Goal: Task Accomplishment & Management: Manage account settings

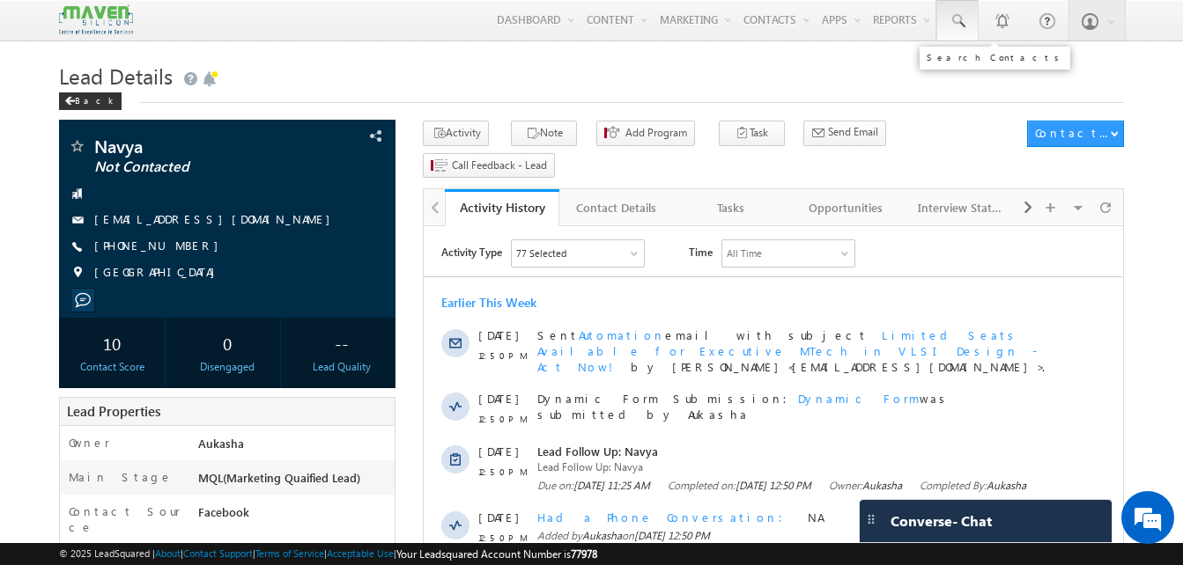
click at [962, 24] on span at bounding box center [958, 21] width 18 height 18
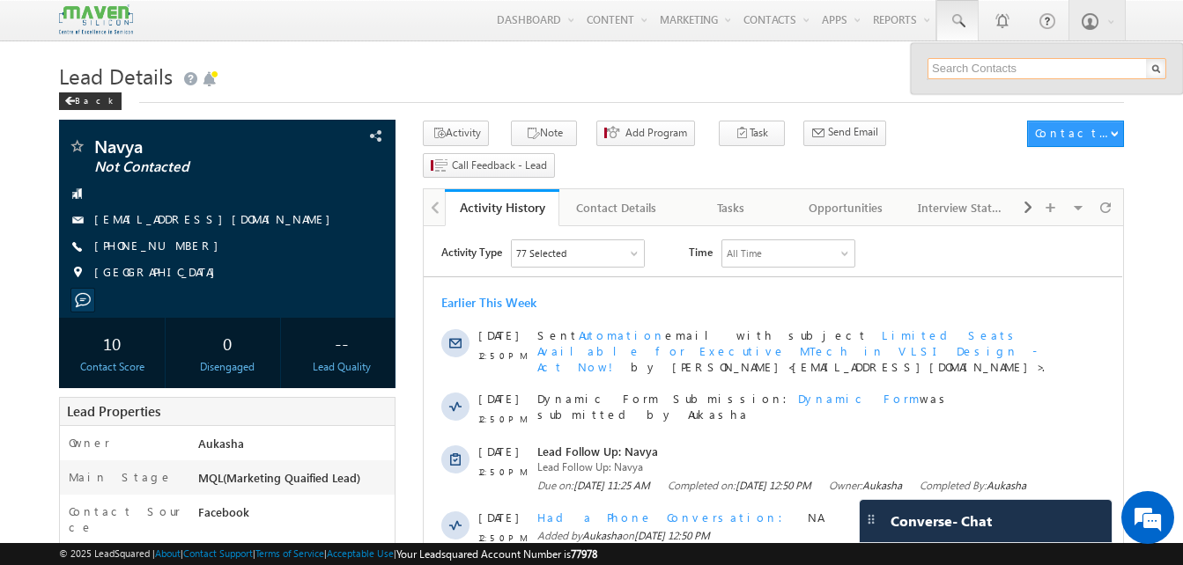
click at [951, 61] on input "text" at bounding box center [1046, 68] width 239 height 21
paste input "7993004788"
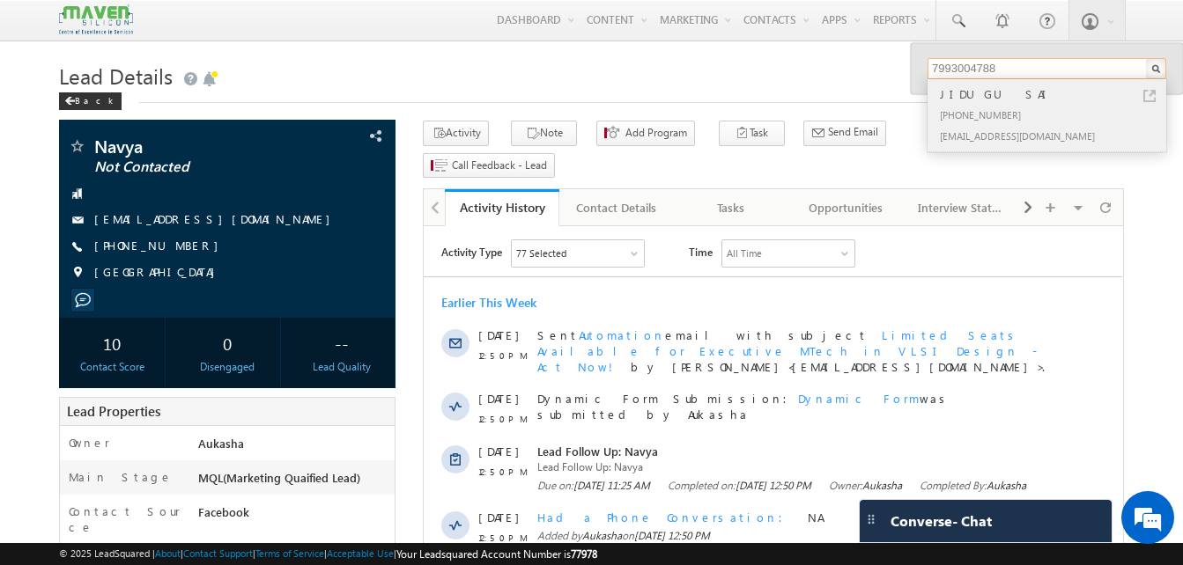
type input "7993004788"
click at [1149, 94] on link at bounding box center [1149, 96] width 12 height 12
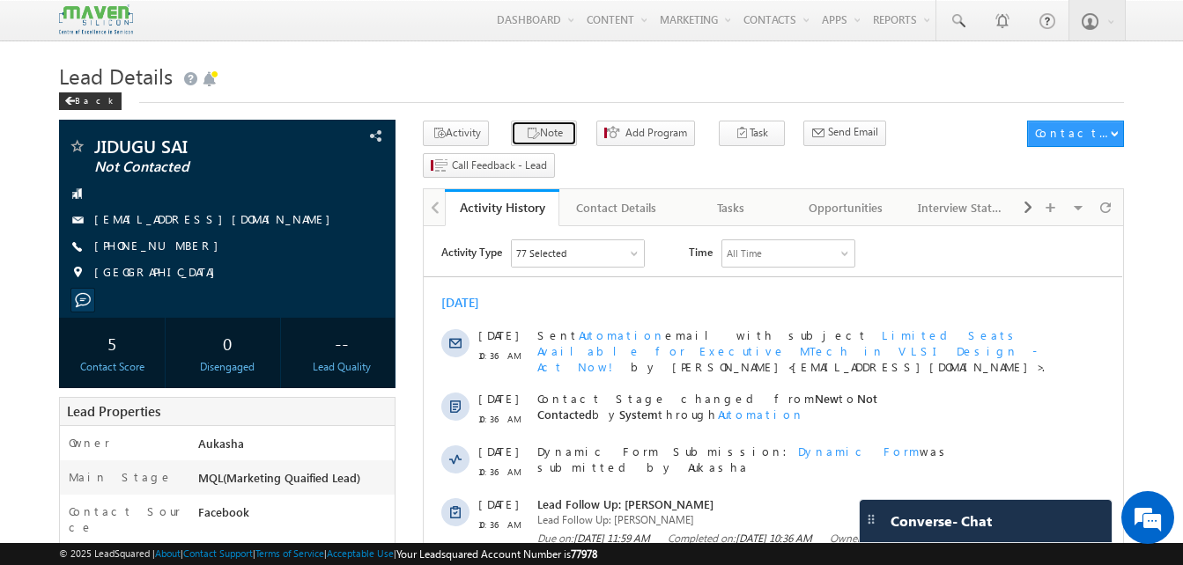
click at [532, 137] on button "Note" at bounding box center [544, 134] width 66 height 26
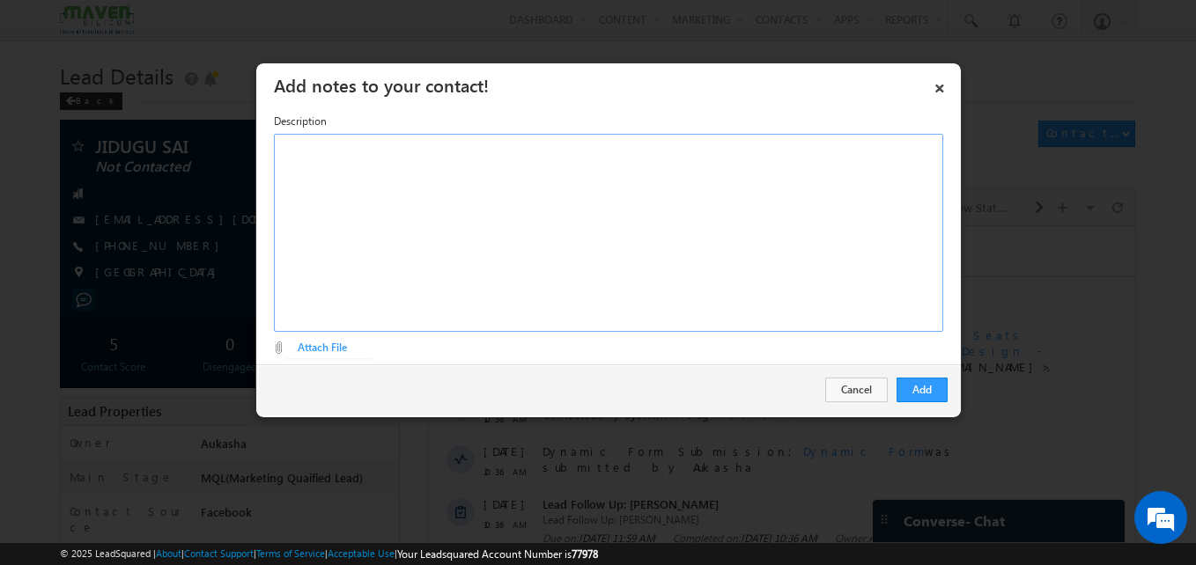
click at [516, 259] on div "Rich Text Editor, Description-inline-editor-div" at bounding box center [608, 233] width 669 height 198
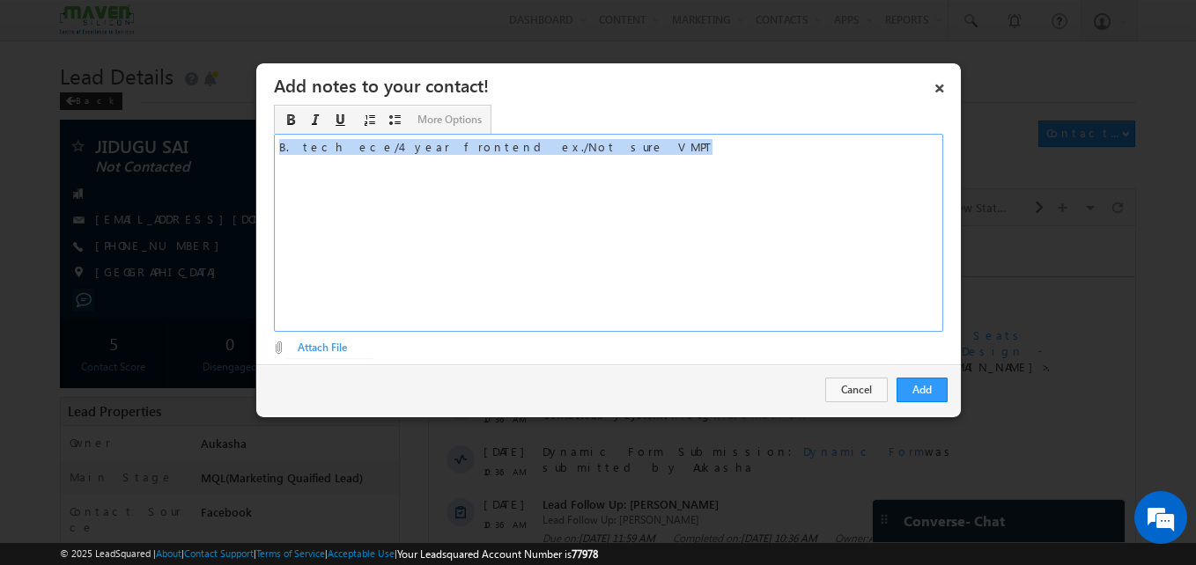
copy div "B. tech ece/4 year frontend ex./Not sure VMPT"
click at [938, 382] on button "Add" at bounding box center [922, 390] width 51 height 25
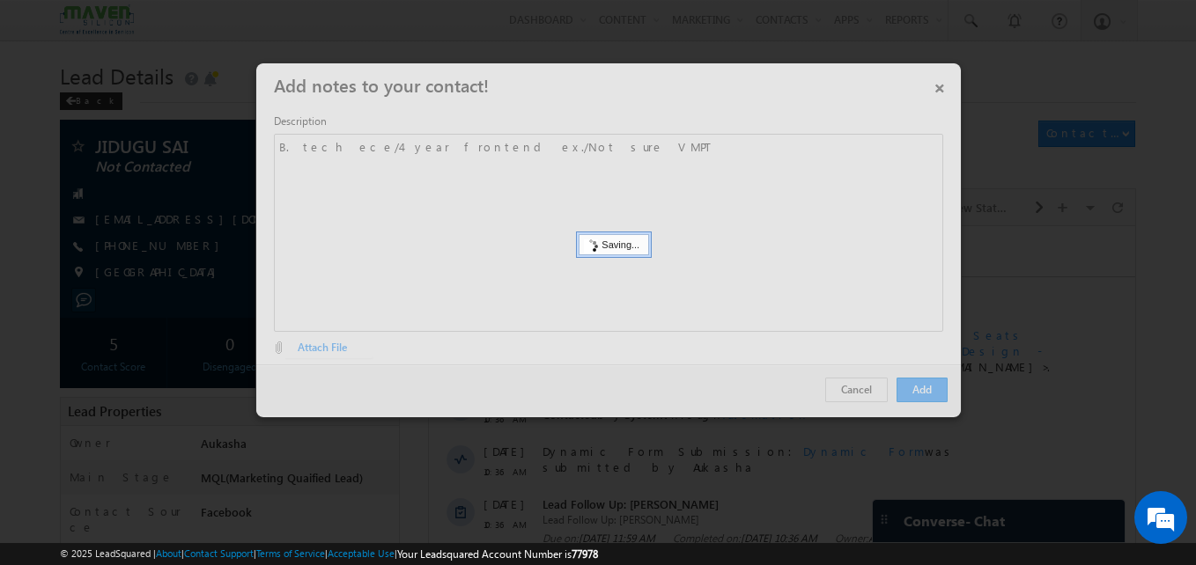
click at [80, 338] on div at bounding box center [598, 282] width 1196 height 565
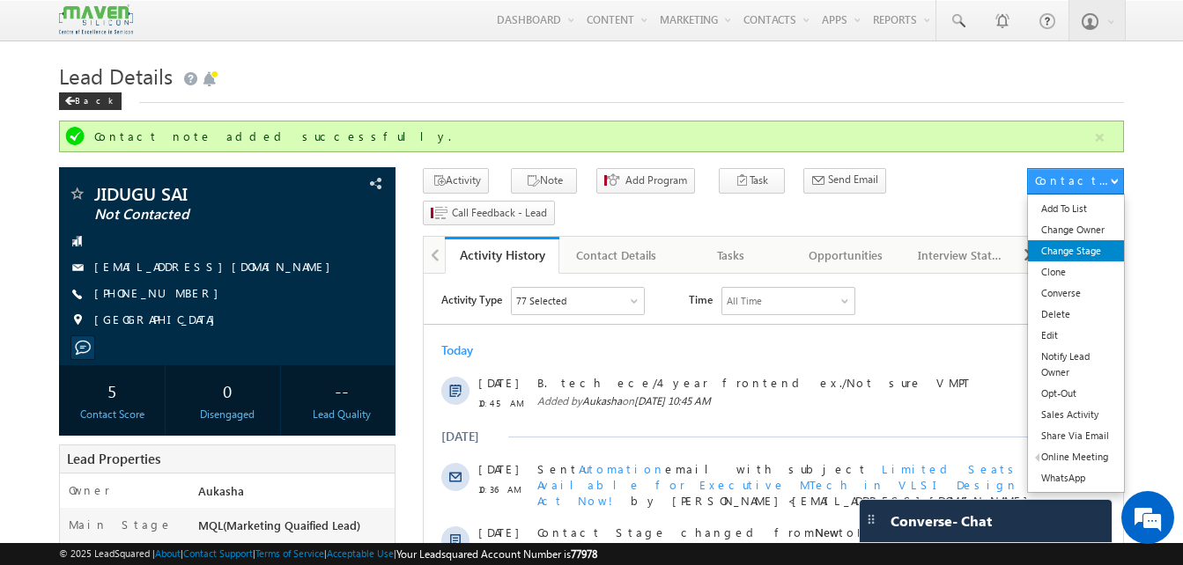
click at [1090, 241] on link "Change Stage" at bounding box center [1076, 250] width 96 height 21
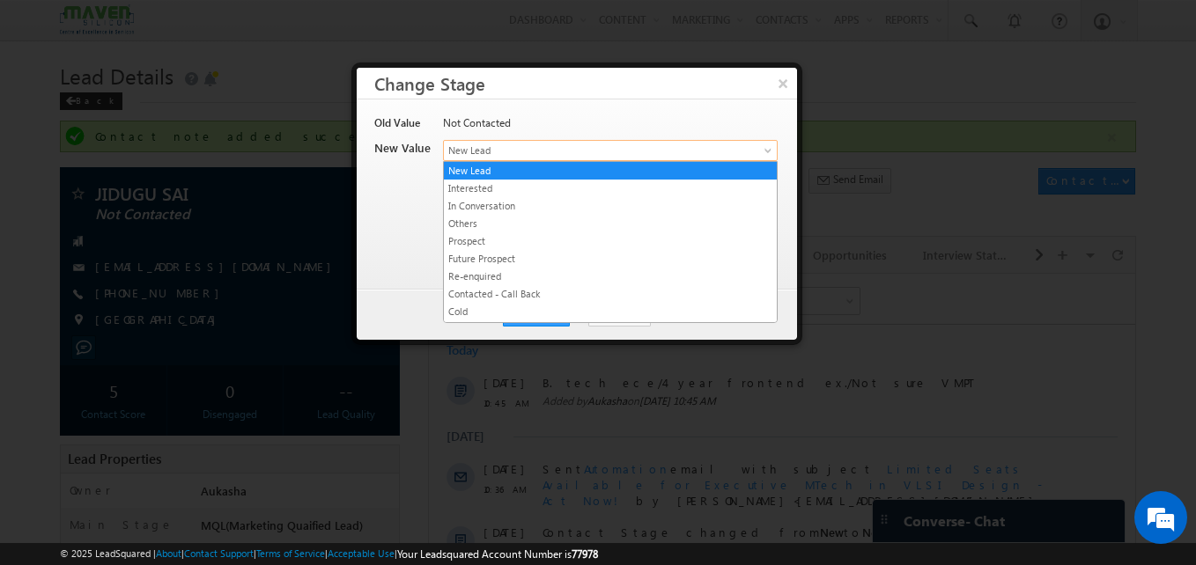
click at [598, 157] on span "New Lead" at bounding box center [581, 151] width 275 height 16
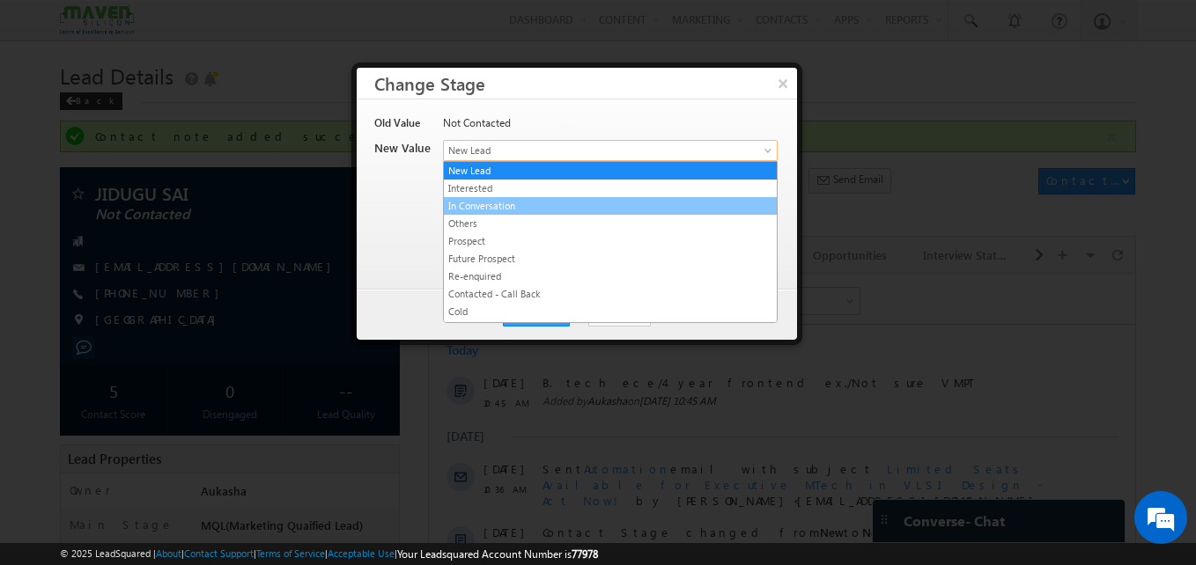
click at [515, 208] on link "In Conversation" at bounding box center [610, 206] width 333 height 16
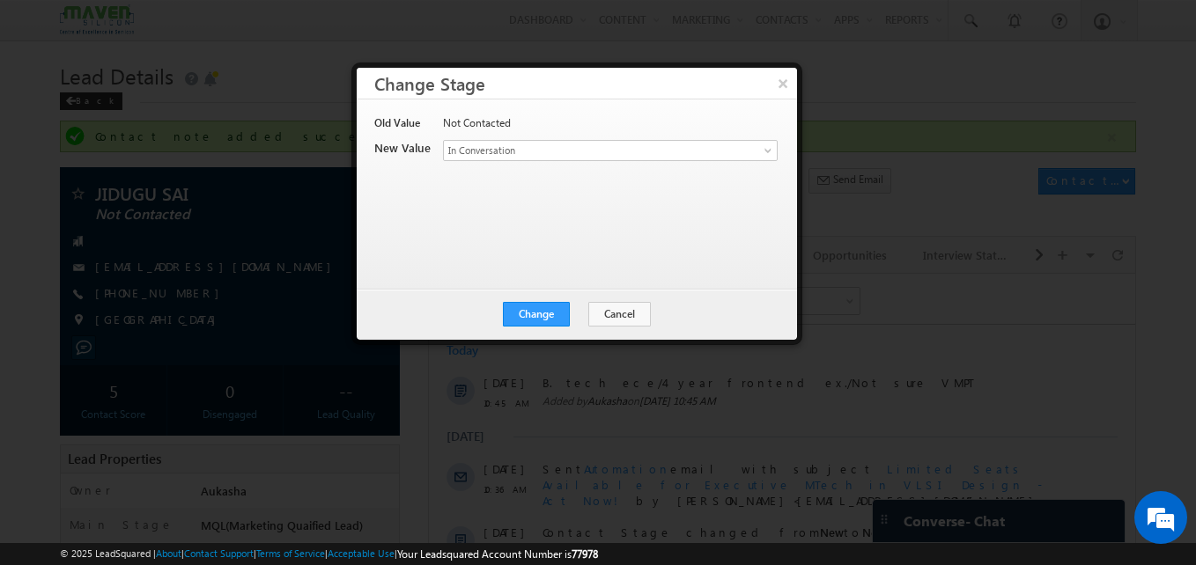
click at [572, 199] on div "Old Value Not Contacted New Value Contact Stage * New Lead Interested In Conver…" at bounding box center [575, 185] width 402 height 141
click at [553, 306] on button "Change" at bounding box center [536, 314] width 67 height 25
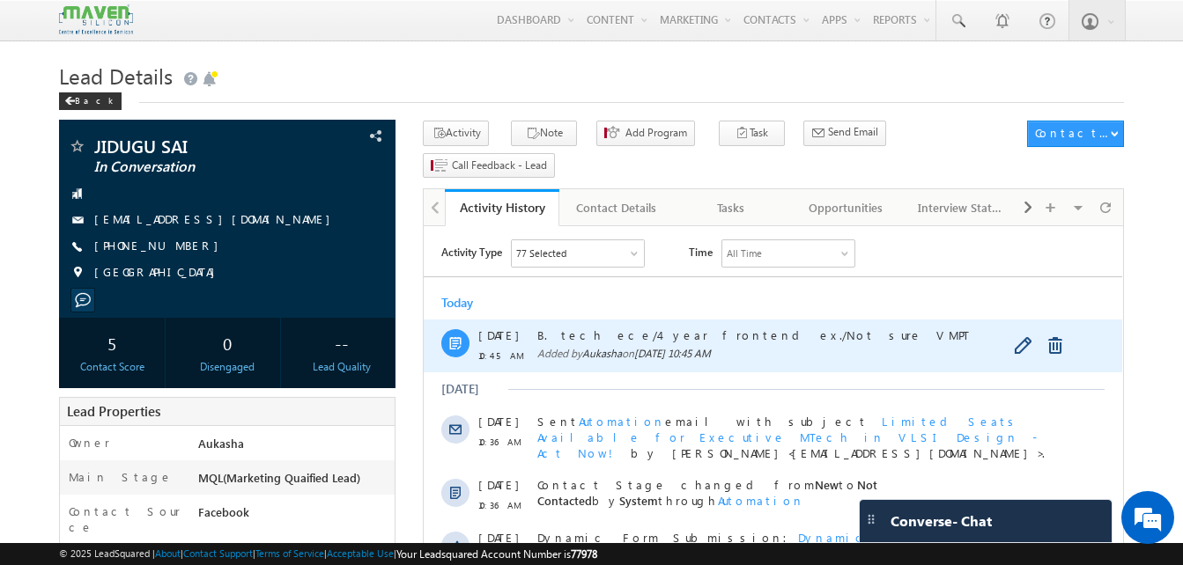
drag, startPoint x: 784, startPoint y: 338, endPoint x: 538, endPoint y: 338, distance: 245.7
click at [538, 338] on span "B. tech ece/4 year frontend ex./Not sure VMPT" at bounding box center [792, 336] width 511 height 16
copy span "B. tech ece/4 year frontend ex./Not sure VMPT"
